Goal: Transaction & Acquisition: Purchase product/service

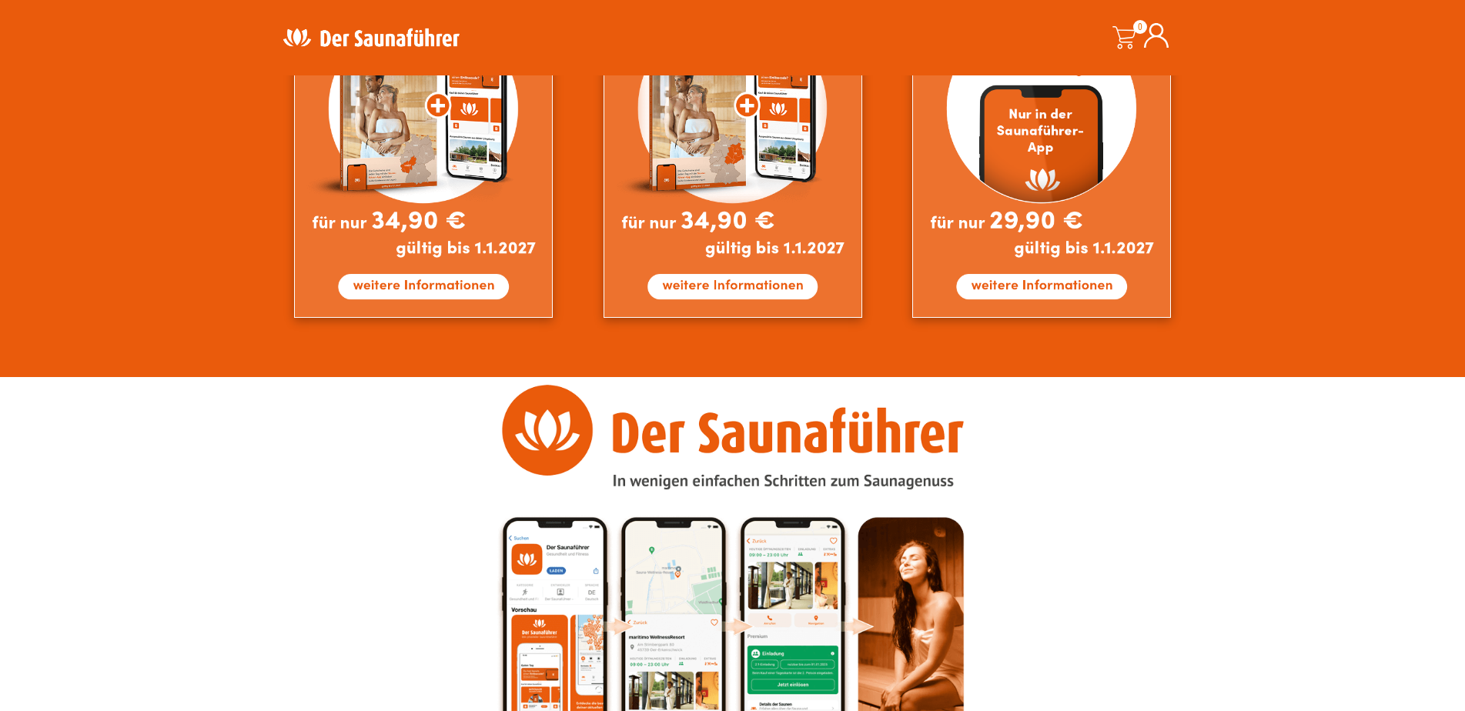
scroll to position [1540, 0]
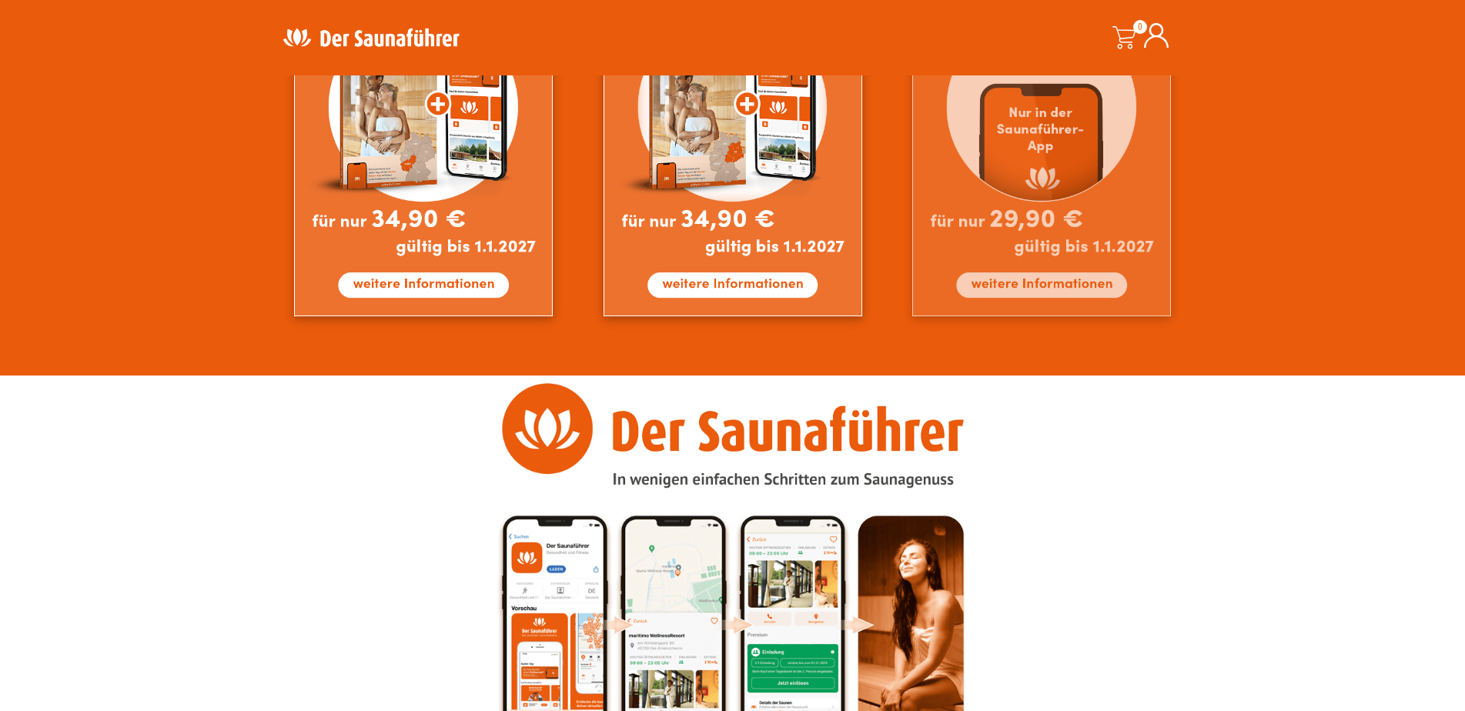
click at [1052, 284] on img at bounding box center [1041, 141] width 259 height 352
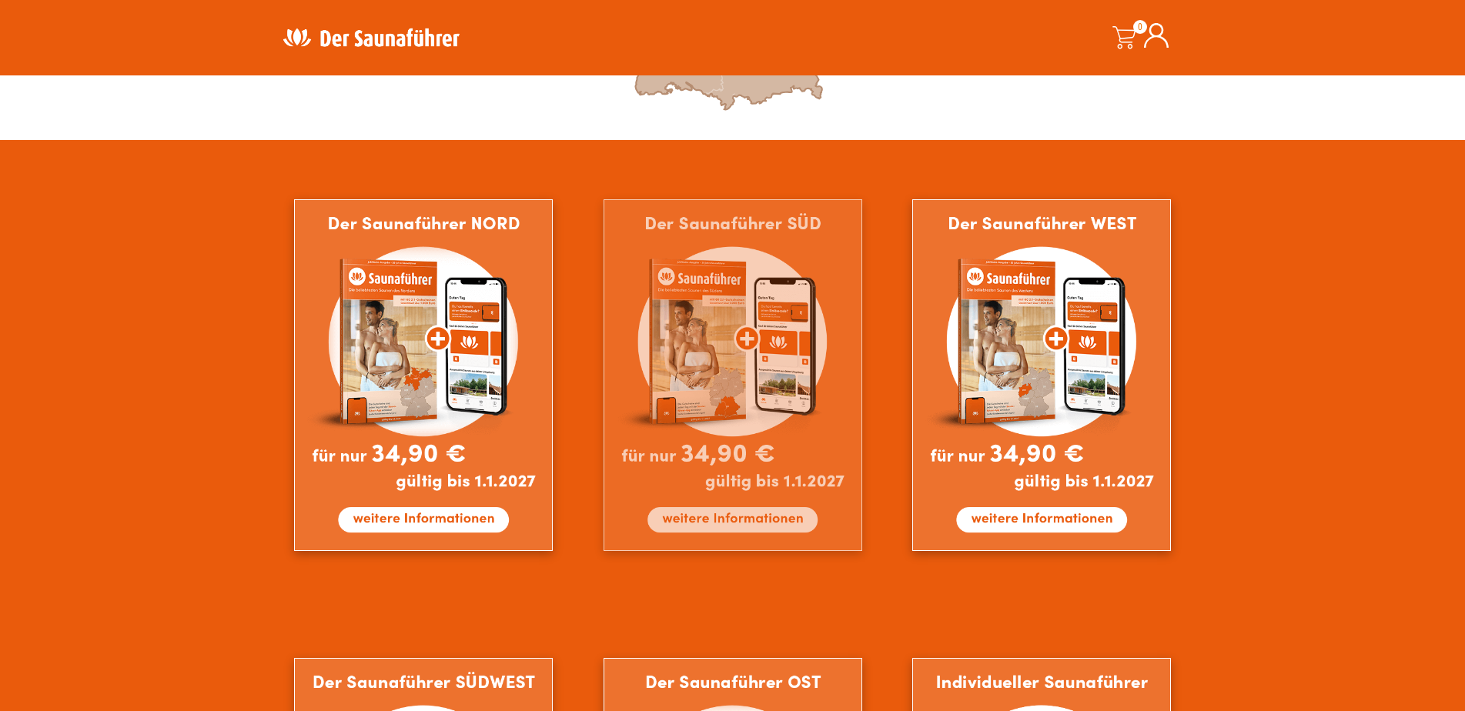
scroll to position [847, 0]
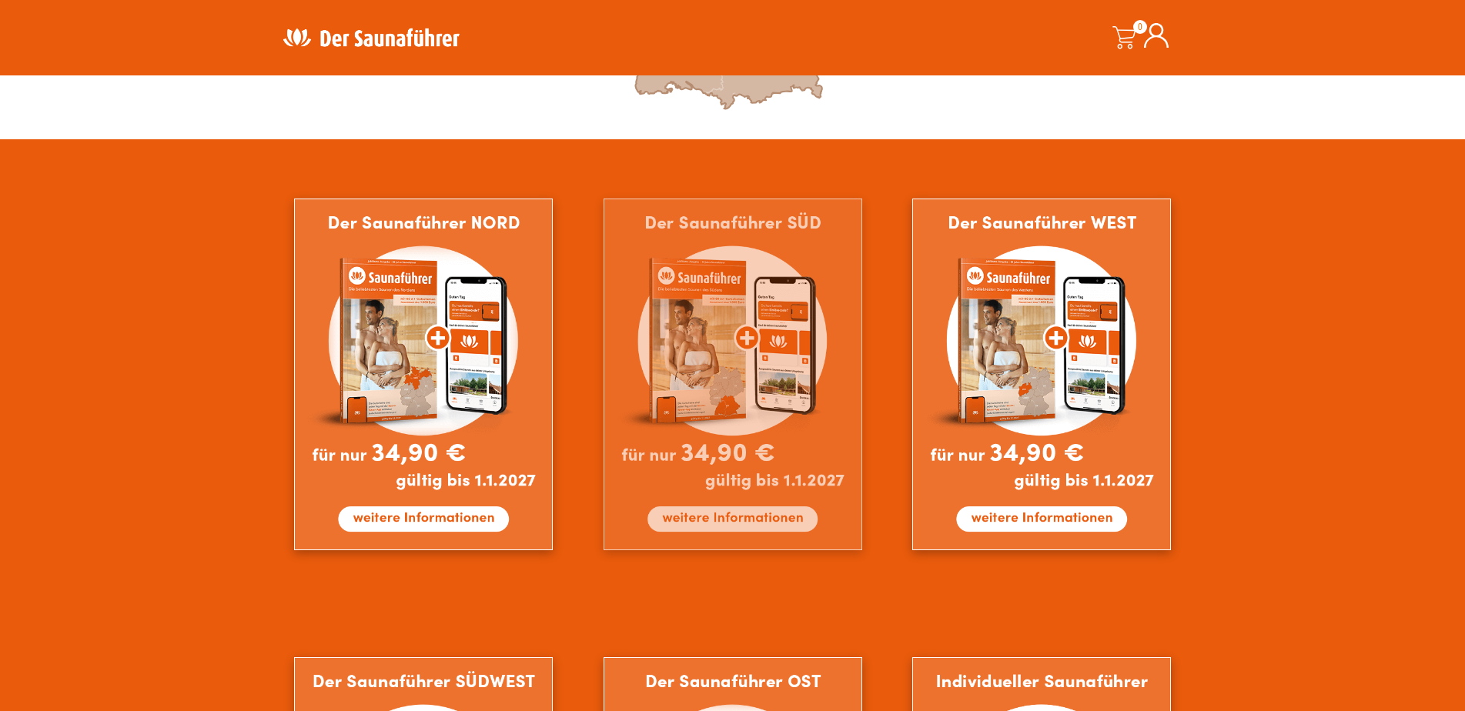
click at [785, 426] on img at bounding box center [733, 375] width 259 height 352
